Goal: Browse casually: Explore the website without a specific task or goal

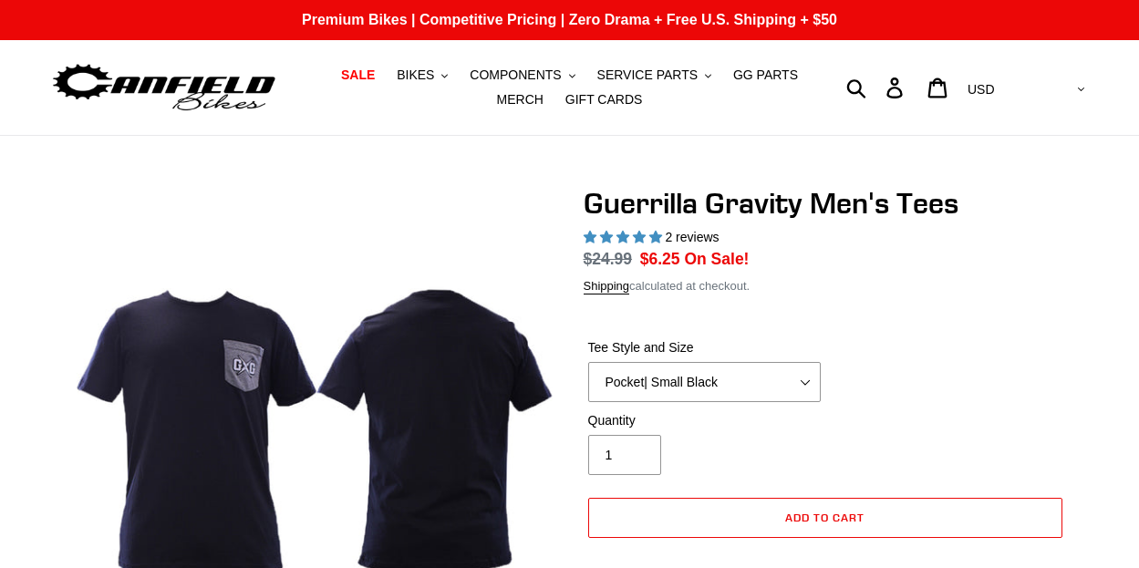
select select "highest-rating"
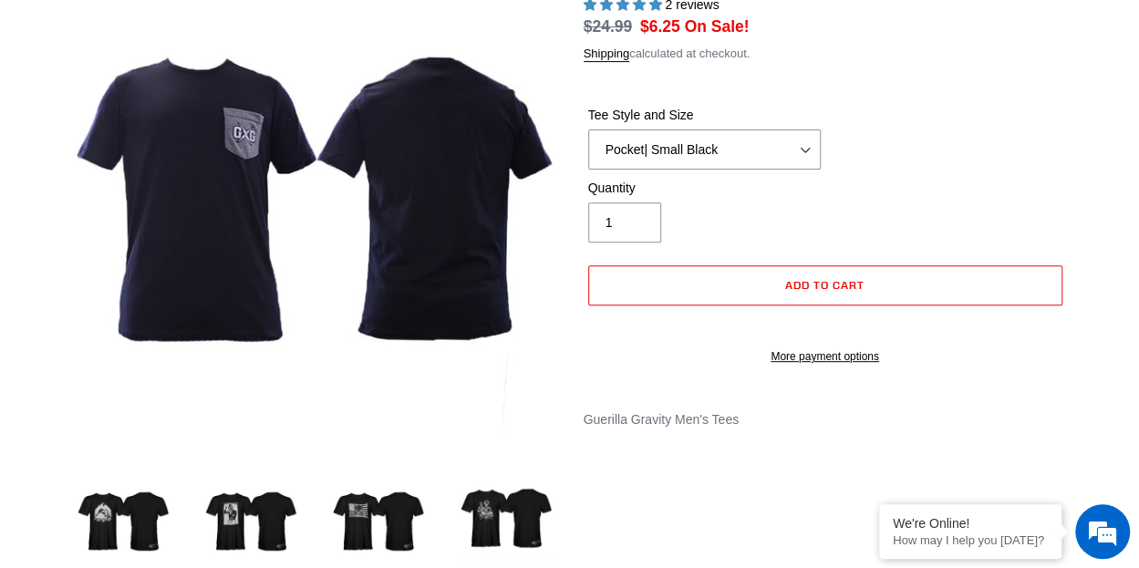
scroll to position [365, 0]
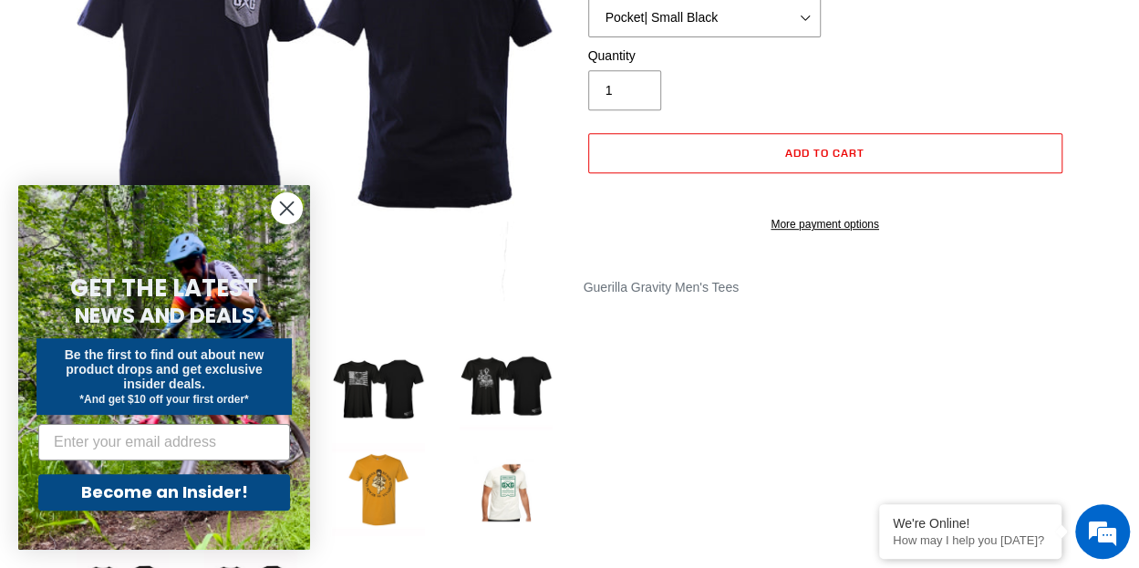
click at [294, 214] on circle "Close dialog" at bounding box center [287, 208] width 30 height 30
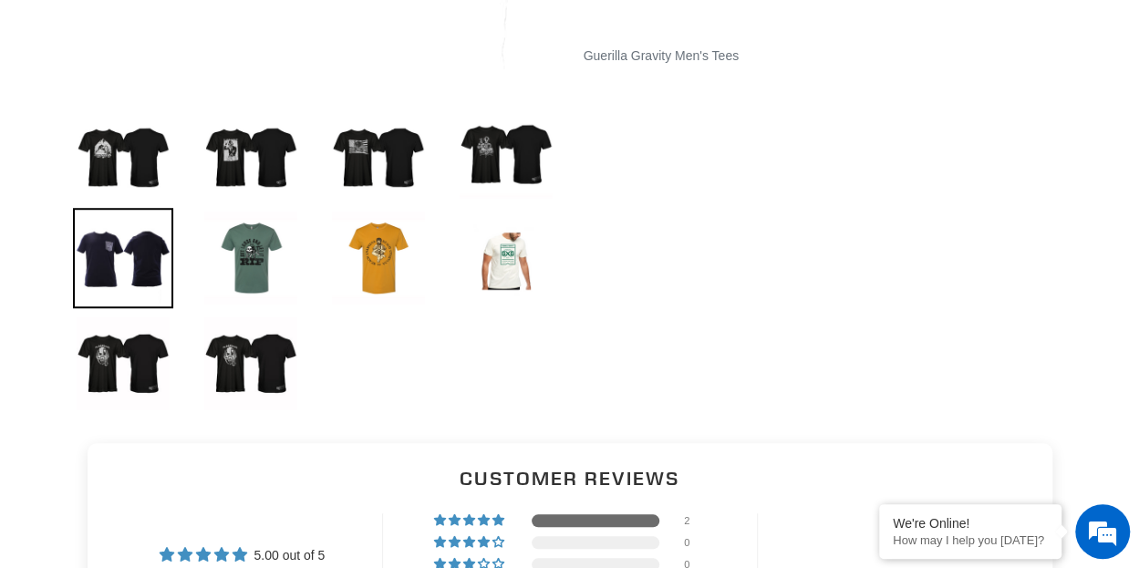
scroll to position [639, 0]
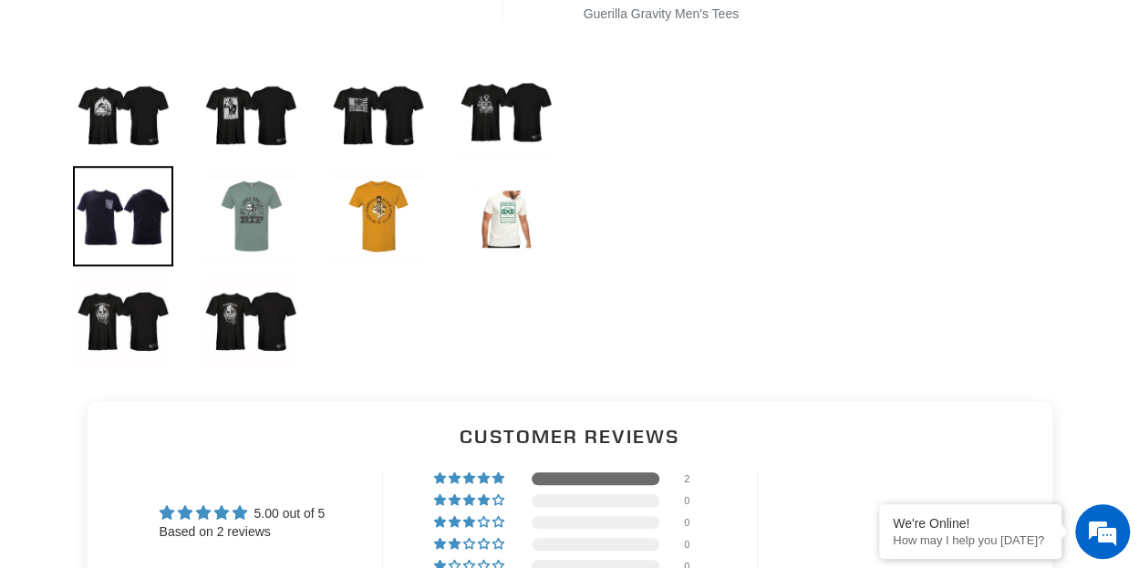
click at [265, 214] on img at bounding box center [251, 216] width 100 height 100
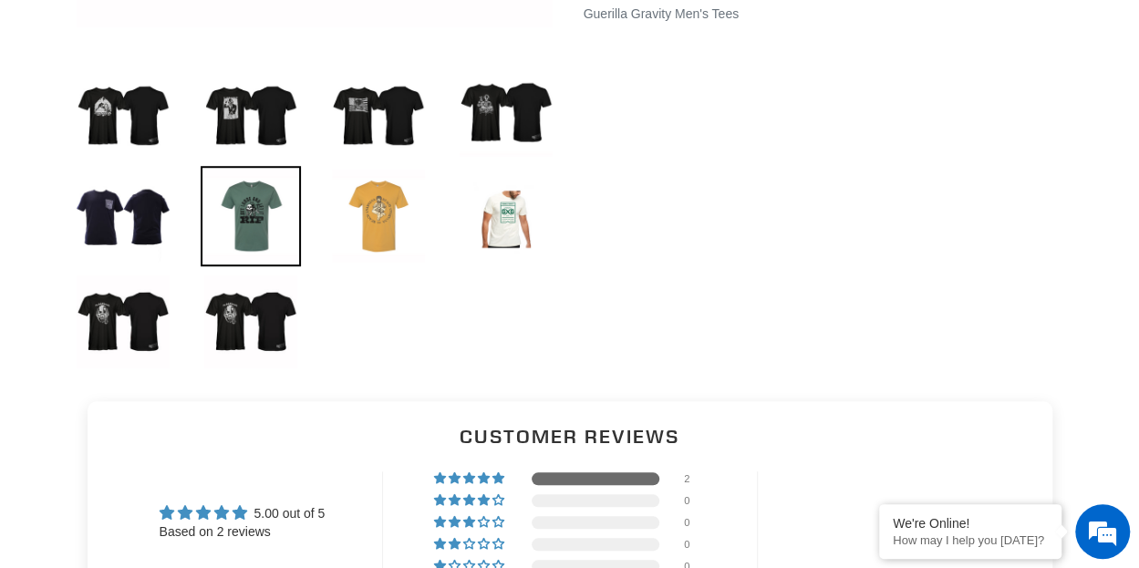
click at [392, 219] on img at bounding box center [378, 216] width 100 height 100
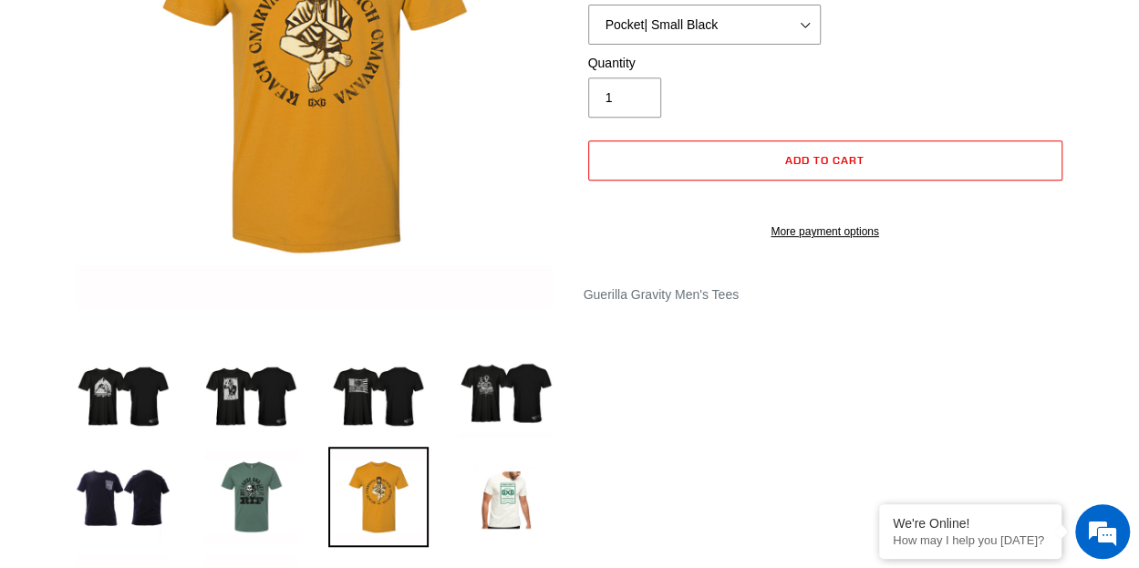
scroll to position [365, 0]
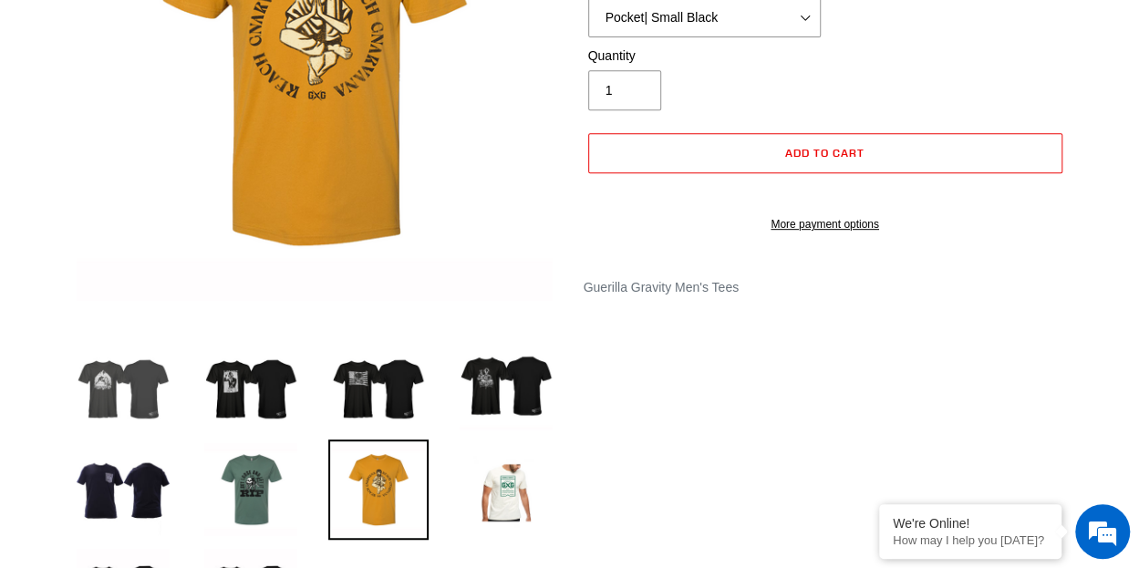
click at [118, 373] on img at bounding box center [123, 384] width 100 height 100
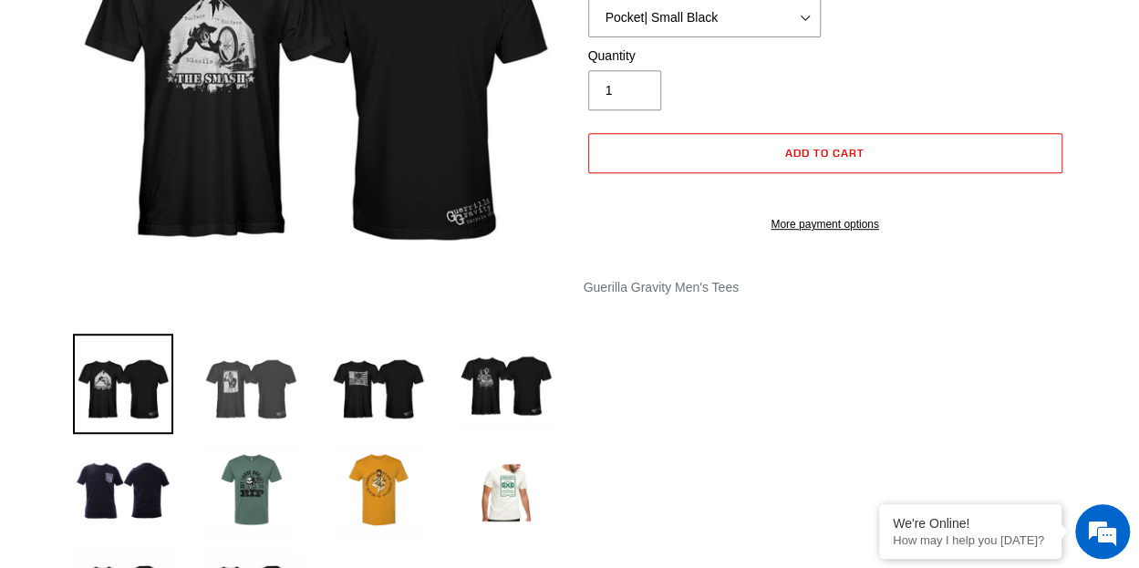
click at [241, 384] on img at bounding box center [251, 384] width 100 height 100
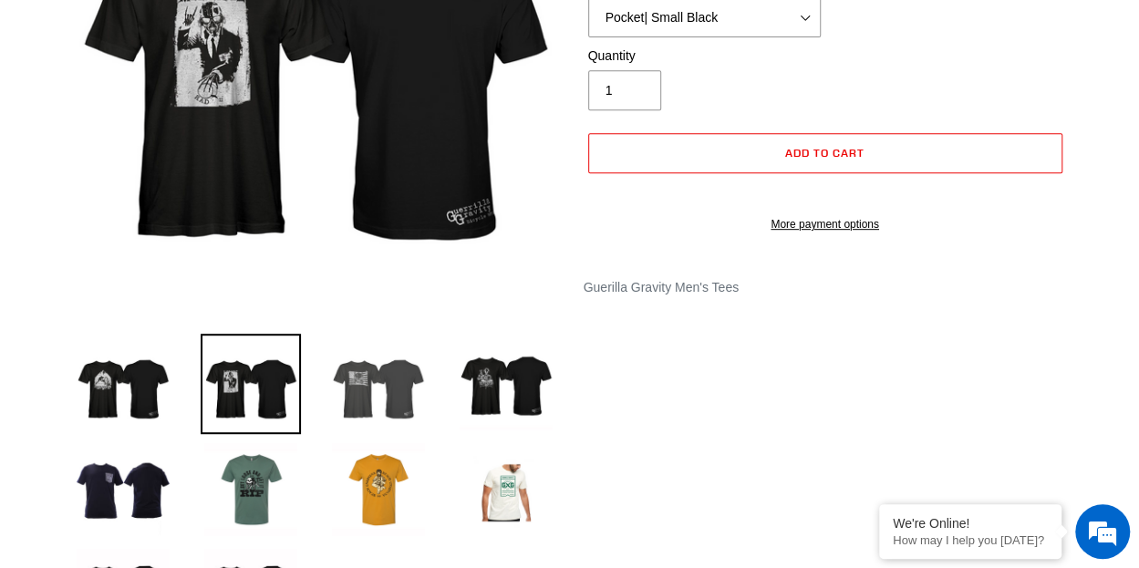
click at [361, 390] on img at bounding box center [378, 384] width 100 height 100
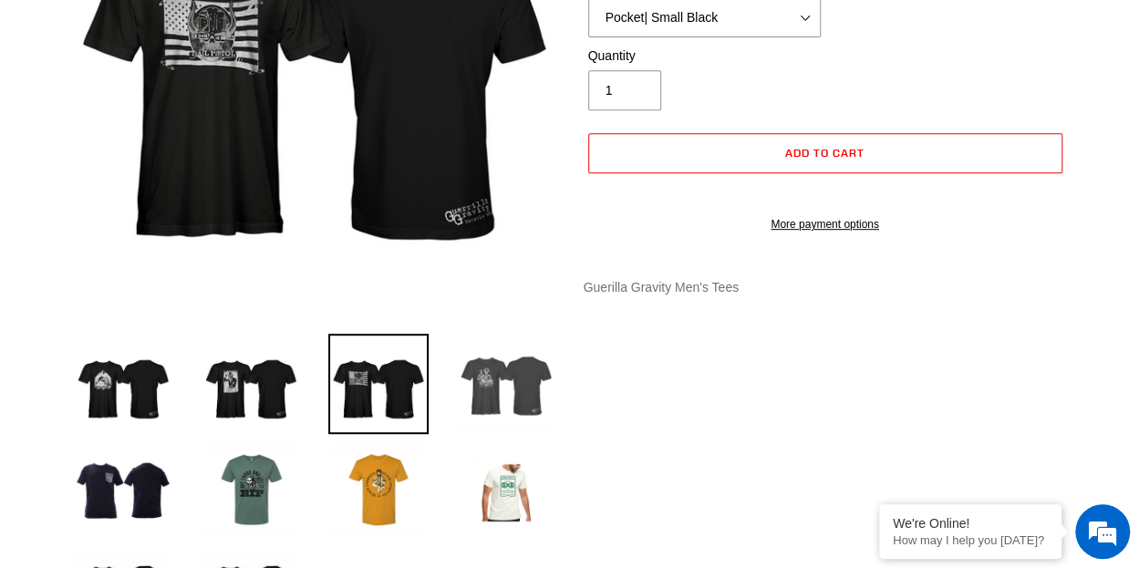
click at [512, 390] on img at bounding box center [506, 384] width 100 height 100
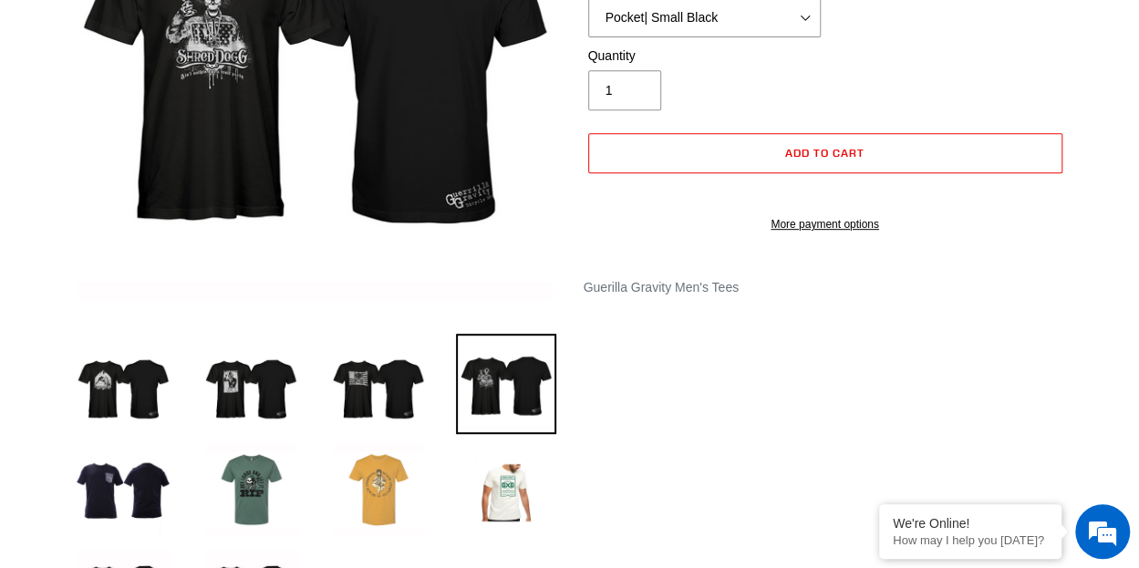
click at [341, 492] on img at bounding box center [378, 490] width 100 height 100
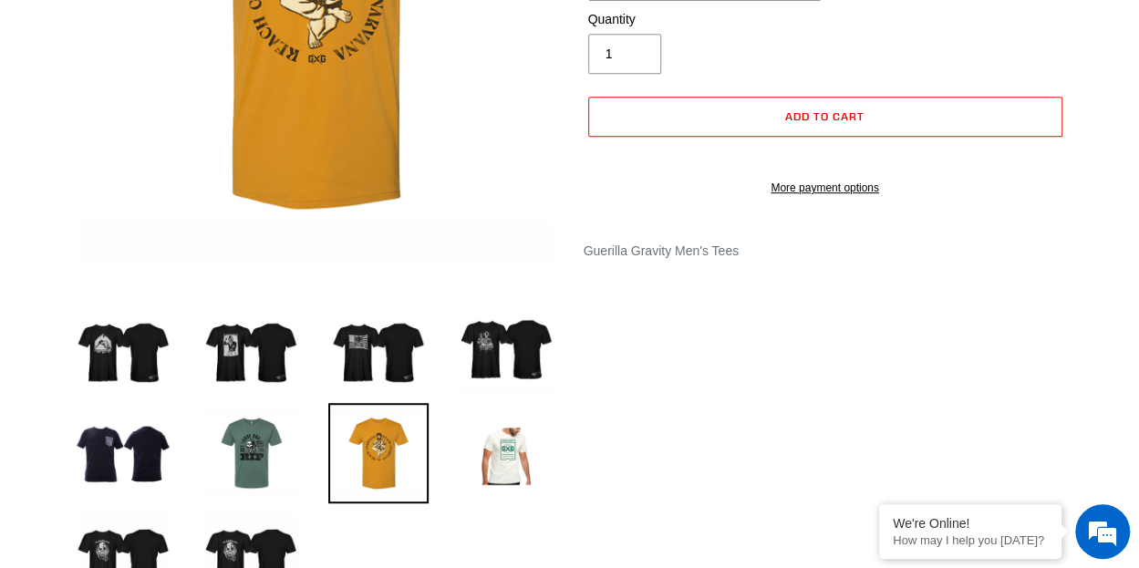
scroll to position [547, 0]
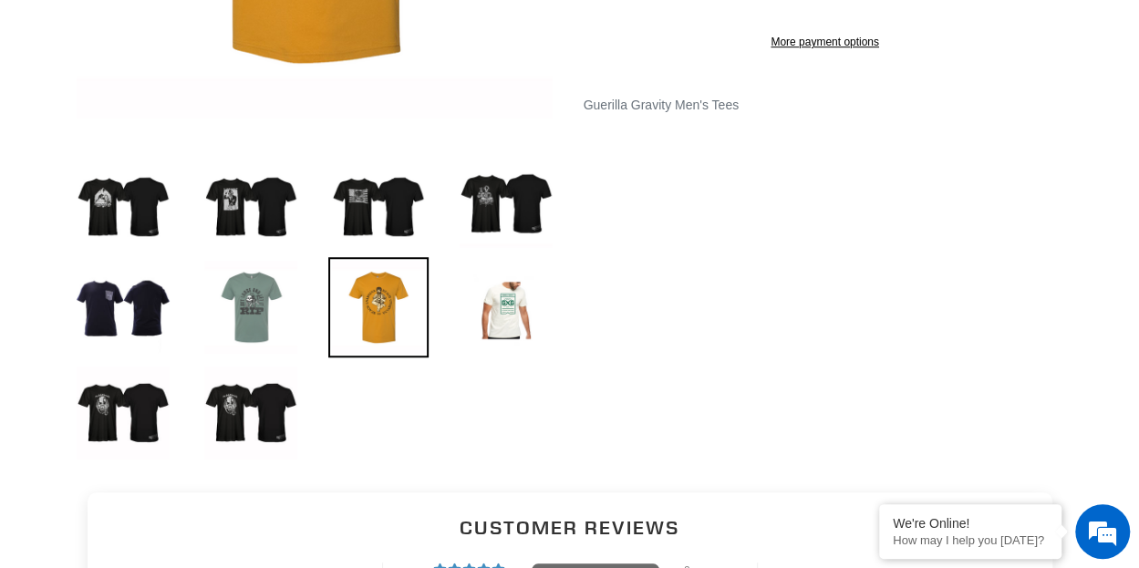
click at [271, 323] on img at bounding box center [251, 307] width 100 height 100
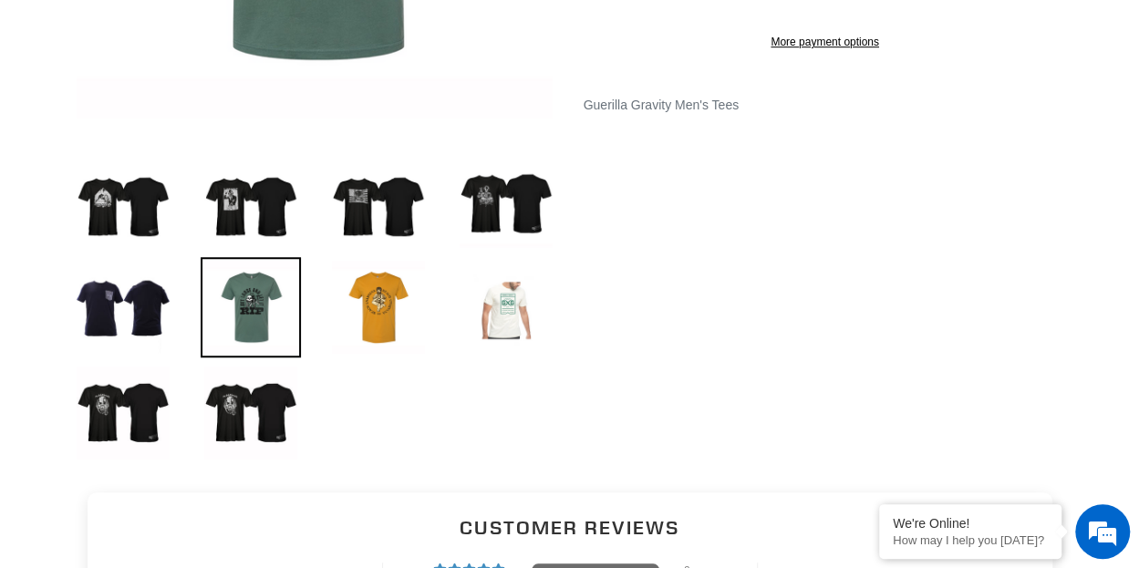
click at [520, 322] on img at bounding box center [506, 307] width 100 height 100
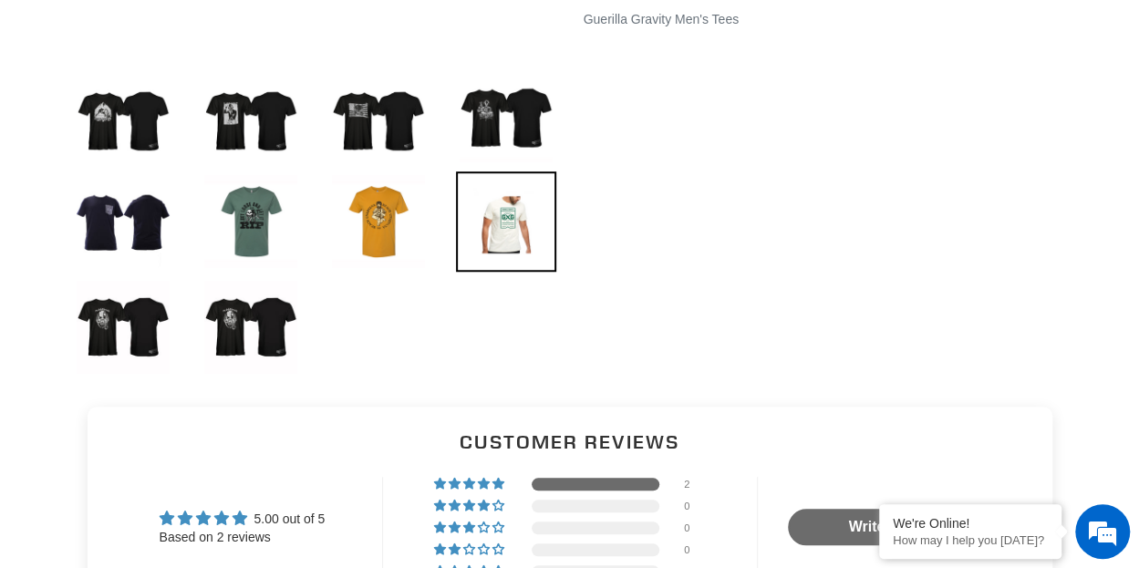
scroll to position [639, 0]
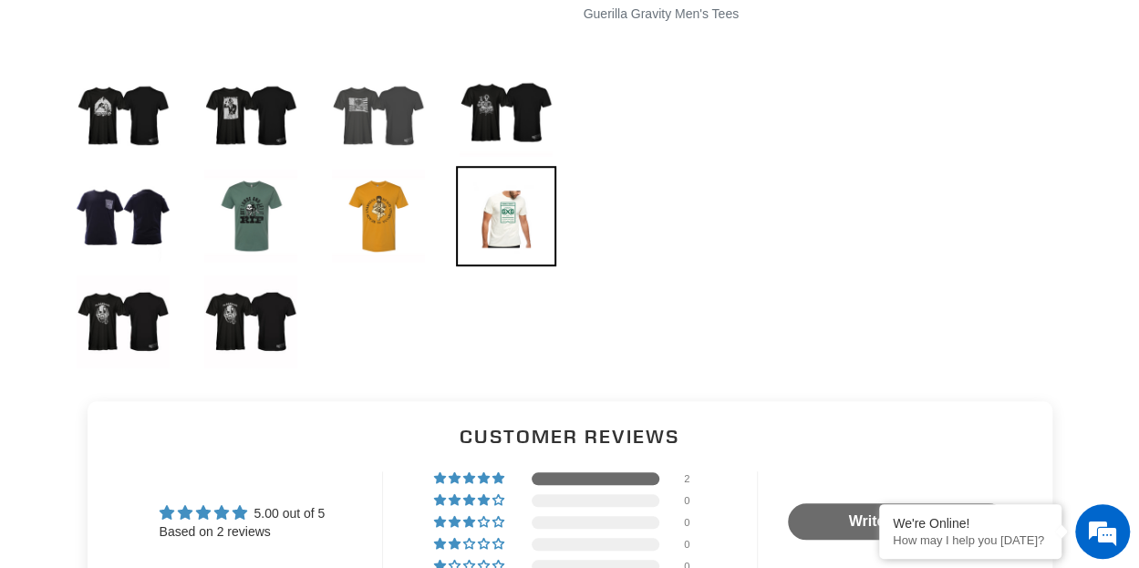
click at [345, 99] on img at bounding box center [378, 110] width 100 height 100
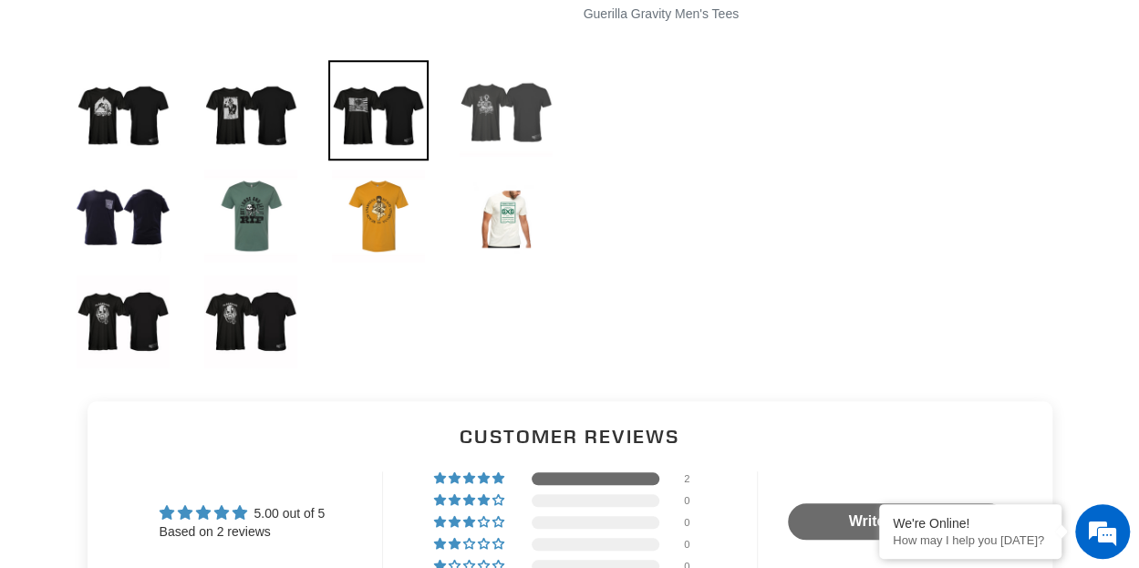
click at [463, 95] on img at bounding box center [506, 110] width 100 height 100
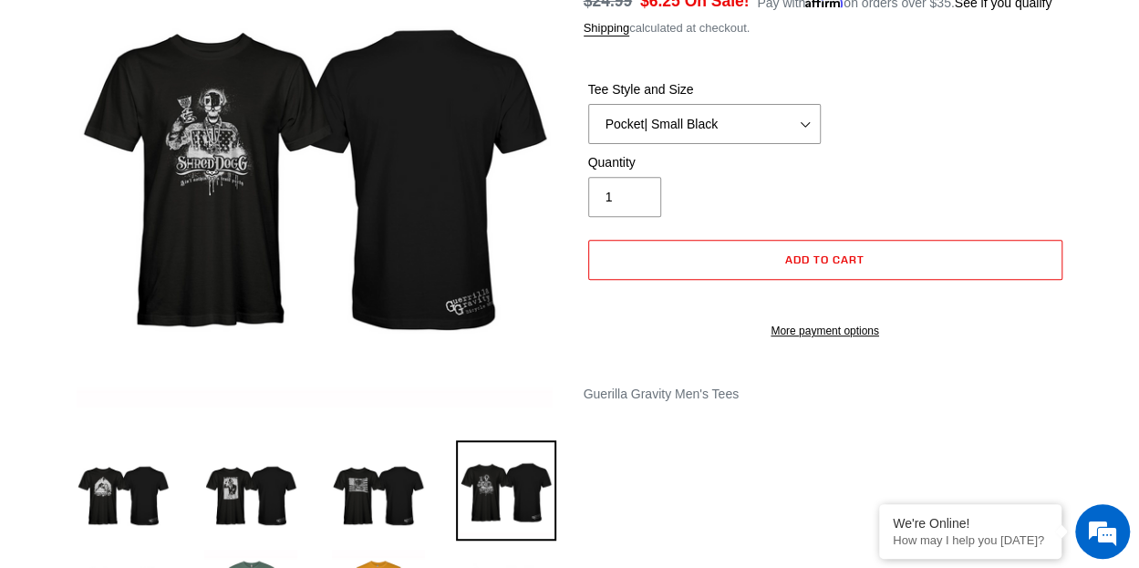
scroll to position [0, 0]
